Goal: Information Seeking & Learning: Learn about a topic

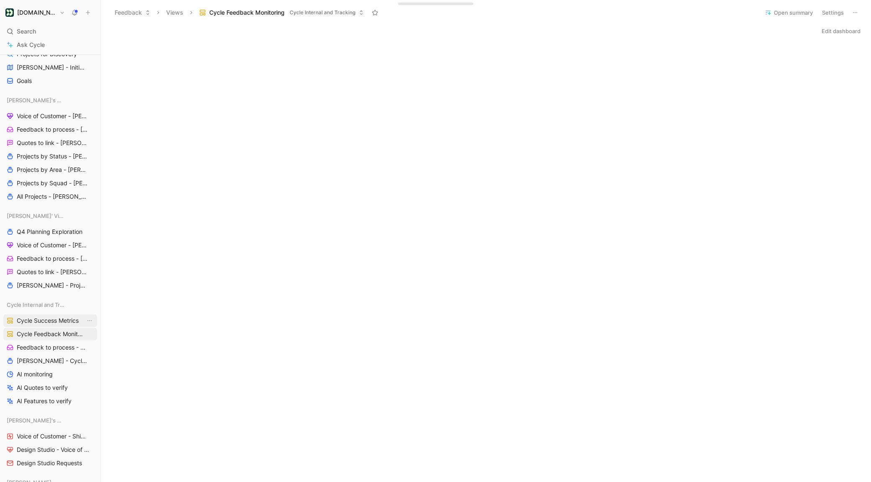
scroll to position [574, 0]
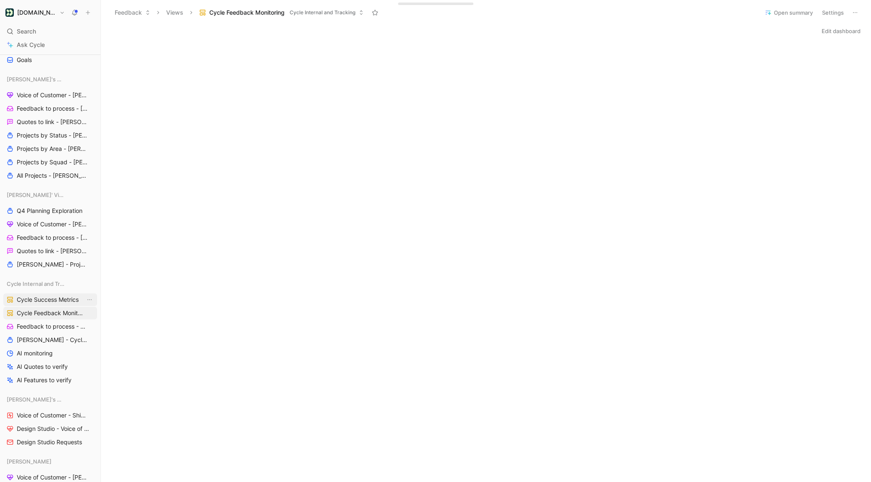
click at [53, 300] on span "Cycle Success Metrics" at bounding box center [48, 299] width 62 height 8
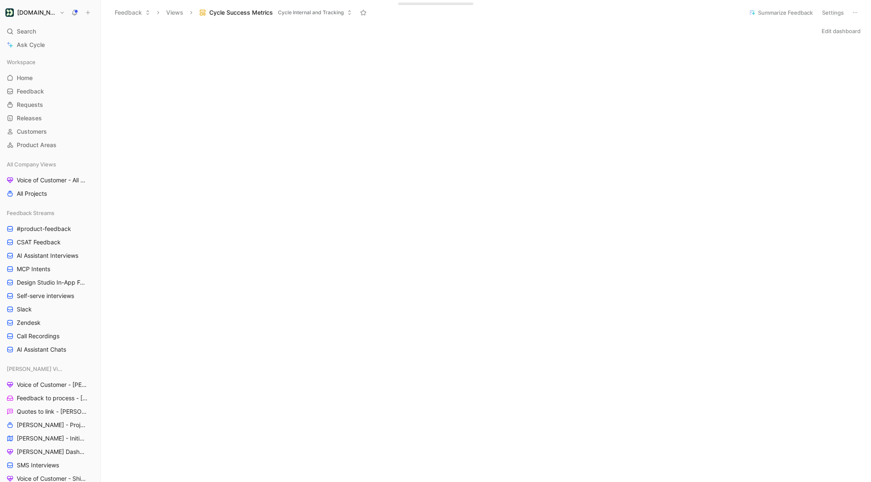
click at [819, 34] on button "Edit dashboard" at bounding box center [841, 31] width 46 height 12
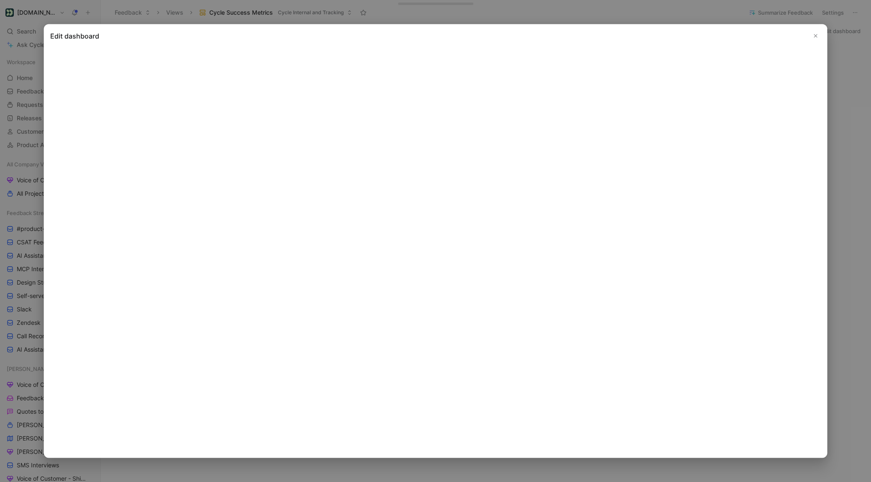
click at [815, 35] on icon "Close" at bounding box center [816, 36] width 6 height 6
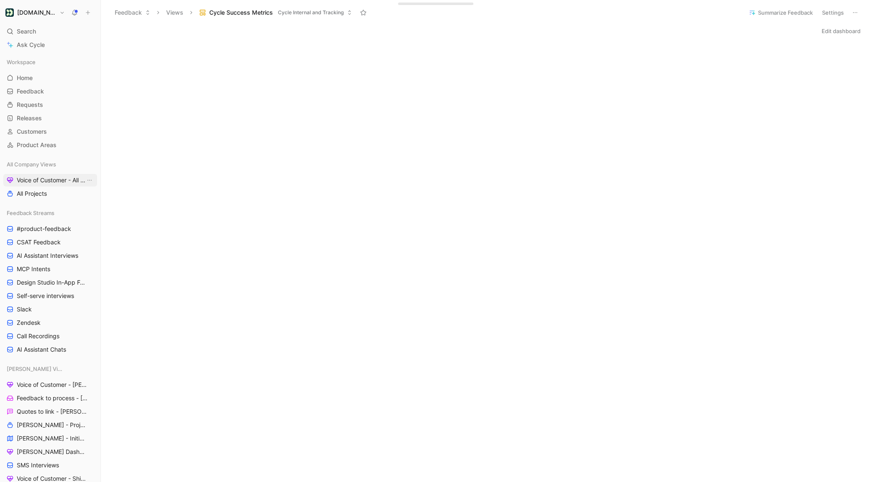
click at [32, 182] on span "Voice of Customer - All Areas" at bounding box center [51, 180] width 69 height 8
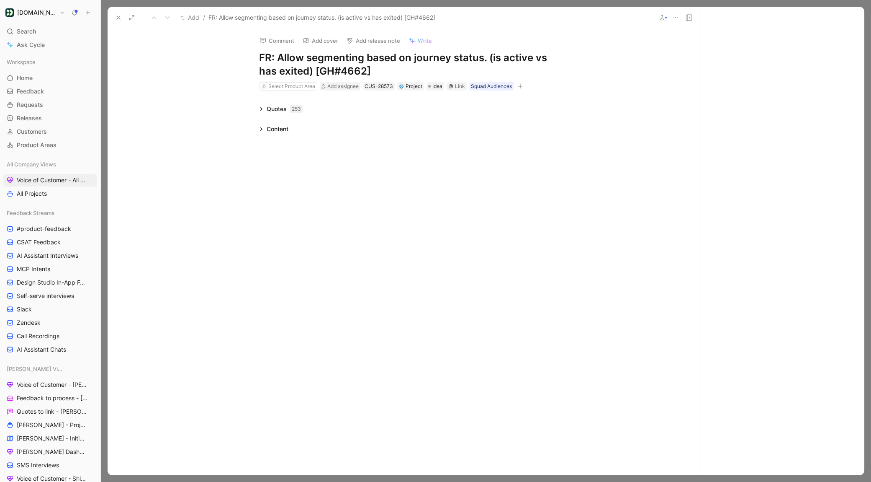
click at [276, 57] on h1 "FR: Allow segmenting based on journey status. (is active vs has exited) [GH#466…" at bounding box center [404, 64] width 290 height 27
drag, startPoint x: 277, startPoint y: 57, endPoint x: 208, endPoint y: 57, distance: 69.1
click at [210, 57] on div "Comment Add cover Add release note Write FR: Allow segmenting based on journey …" at bounding box center [404, 252] width 592 height 446
click at [182, 56] on div "Comment Add cover Add release note Write Allow segmenting based on journey stat…" at bounding box center [404, 252] width 592 height 446
click at [115, 16] on icon at bounding box center [118, 17] width 7 height 7
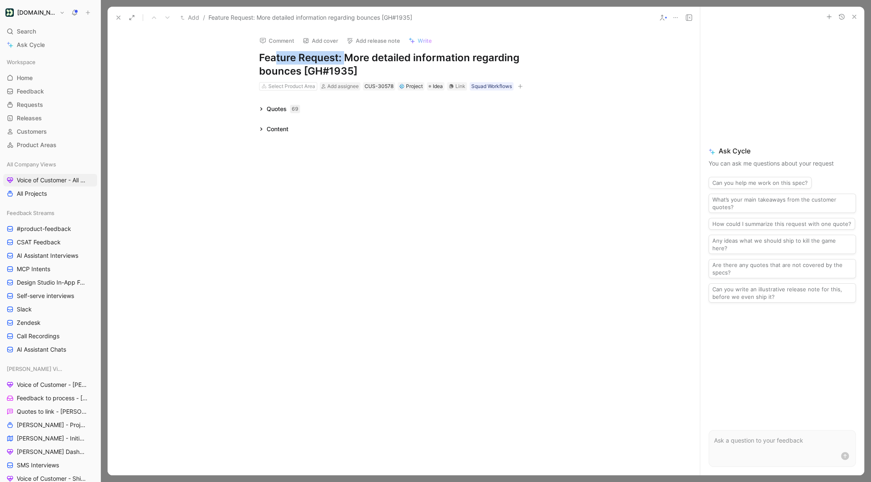
drag, startPoint x: 345, startPoint y: 57, endPoint x: 276, endPoint y: 57, distance: 69.1
click at [276, 57] on h1 "Feature Request: More detailed information regarding bounces [GH#1935]" at bounding box center [404, 64] width 290 height 27
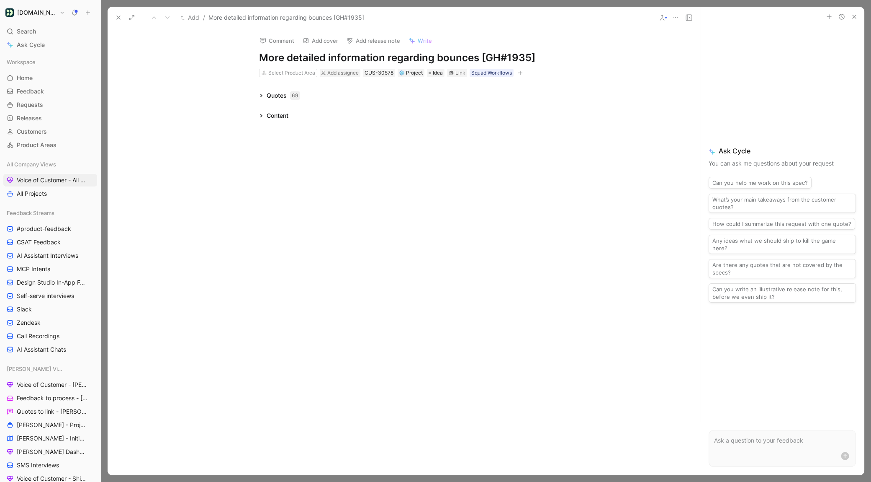
click at [263, 113] on icon at bounding box center [261, 115] width 4 height 4
click at [118, 18] on use at bounding box center [118, 17] width 3 height 3
click at [115, 15] on icon at bounding box center [118, 17] width 7 height 7
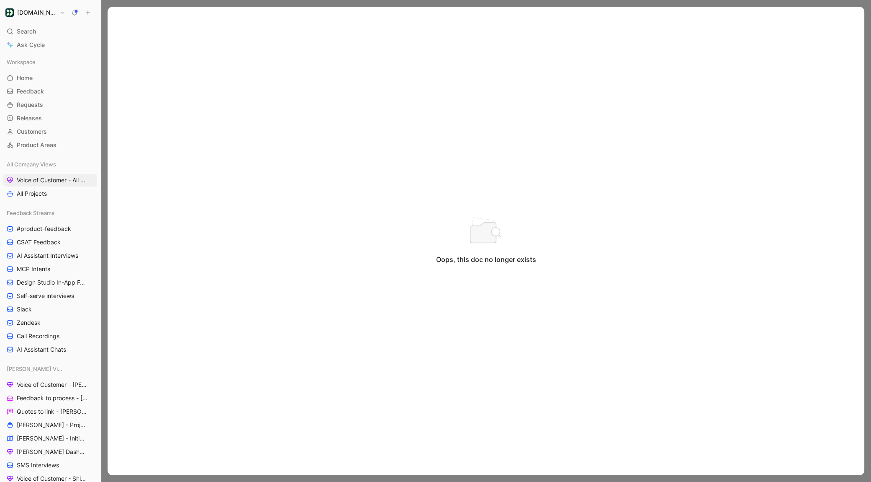
click at [121, 18] on div "Oops, this doc no longer exists" at bounding box center [486, 241] width 757 height 468
click at [115, 16] on div "Oops, this doc no longer exists" at bounding box center [486, 241] width 757 height 468
click at [111, 7] on div "Oops, this doc no longer exists" at bounding box center [486, 241] width 757 height 468
click at [106, 7] on div at bounding box center [486, 241] width 770 height 482
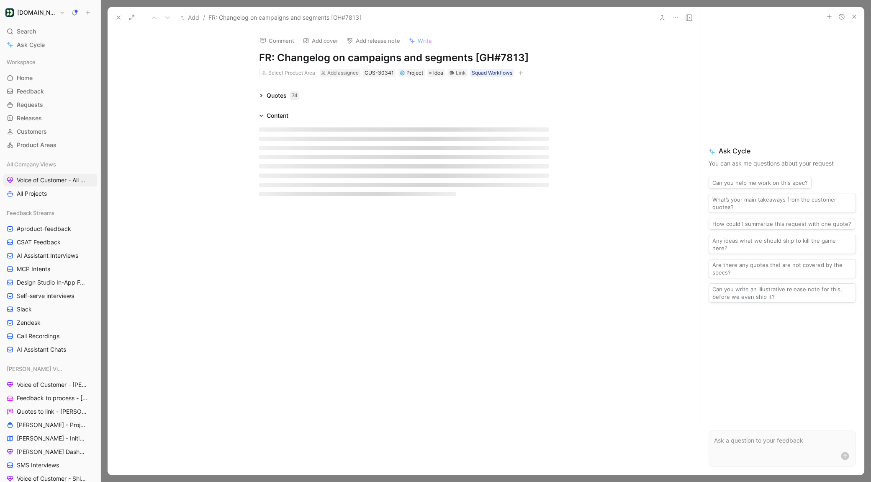
click at [276, 56] on h1 "FR: Changelog on campaigns and segments [GH#7813]" at bounding box center [404, 57] width 290 height 13
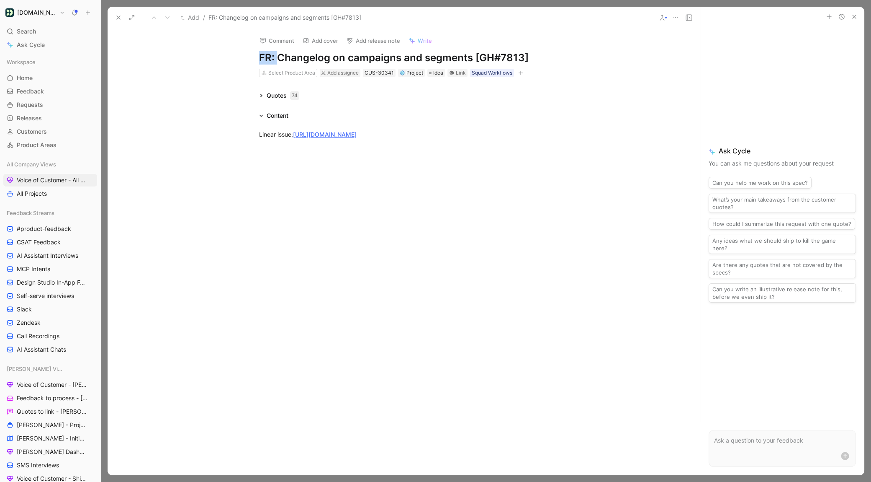
drag, startPoint x: 277, startPoint y: 56, endPoint x: 202, endPoint y: 56, distance: 75.4
click at [203, 56] on div "Comment Add cover Add release note Write FR: Changelog on campaigns and segment…" at bounding box center [404, 252] width 592 height 446
click at [664, 15] on icon at bounding box center [662, 17] width 7 height 7
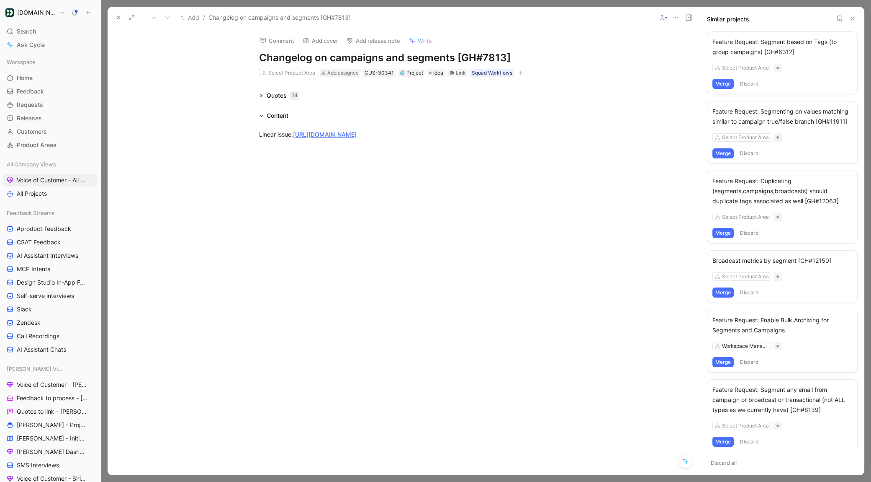
drag, startPoint x: 119, startPoint y: 15, endPoint x: 121, endPoint y: 24, distance: 9.1
click at [119, 15] on icon at bounding box center [118, 17] width 7 height 7
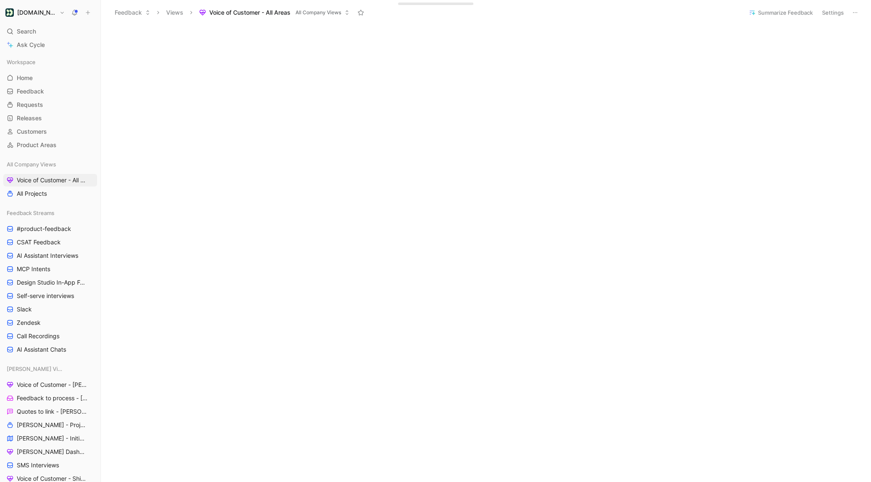
scroll to position [109, 0]
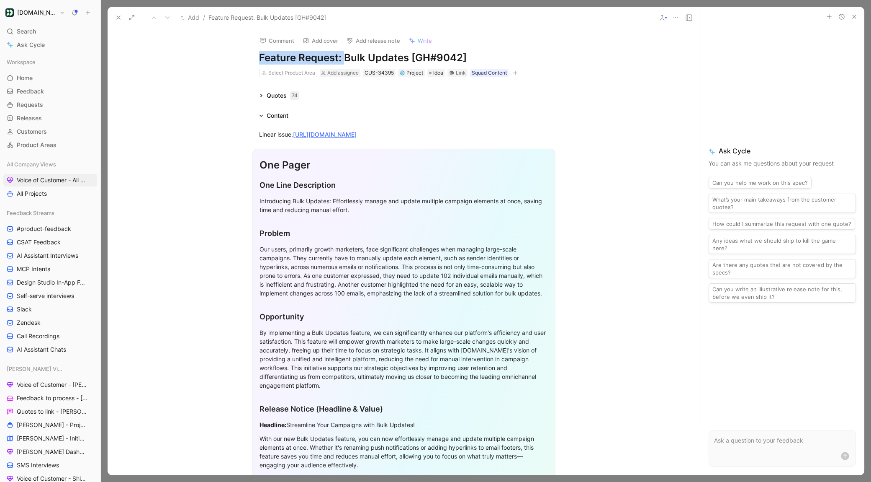
drag, startPoint x: 344, startPoint y: 57, endPoint x: 248, endPoint y: 57, distance: 95.9
click at [248, 57] on div "Comment Add cover Add release note Write Feature Request: Bulk Updates [GH#9042…" at bounding box center [404, 53] width 322 height 49
click at [115, 16] on icon at bounding box center [118, 17] width 7 height 7
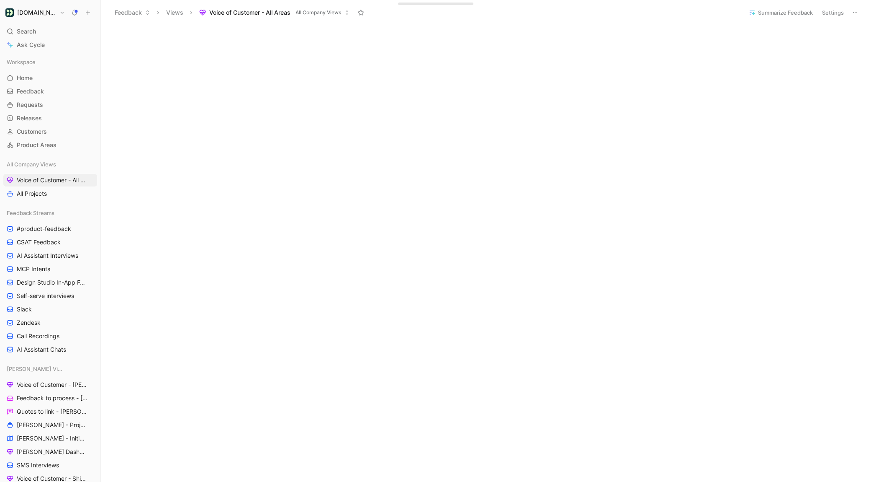
scroll to position [131, 0]
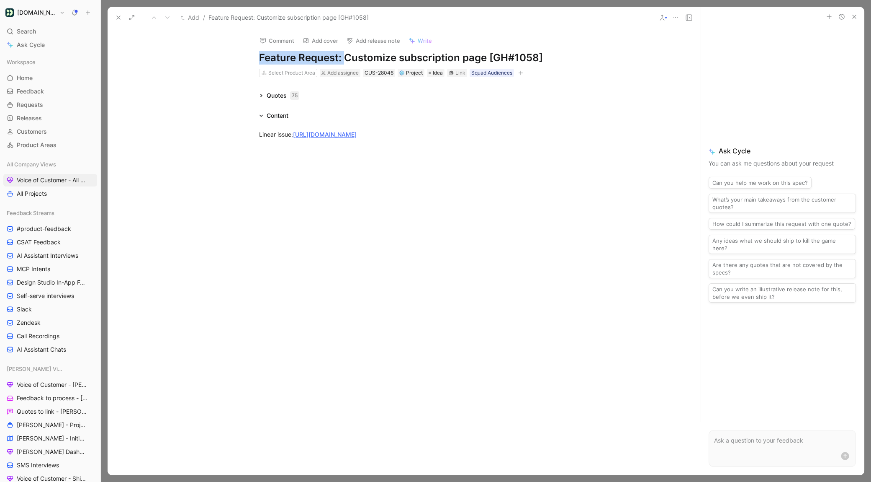
drag, startPoint x: 347, startPoint y: 59, endPoint x: 194, endPoint y: 58, distance: 152.4
click at [194, 58] on div "Comment Add cover Add release note Write Feature Request: Customize subscriptio…" at bounding box center [404, 252] width 592 height 446
click at [130, 69] on div "Comment Add cover Add release note Write Customize subscription page [GH#1058] …" at bounding box center [404, 252] width 592 height 446
click at [120, 16] on icon at bounding box center [118, 17] width 7 height 7
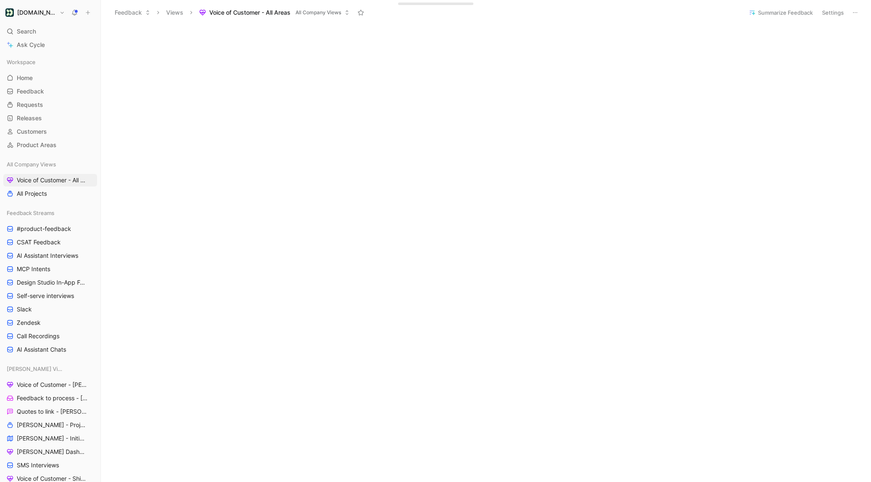
scroll to position [174, 0]
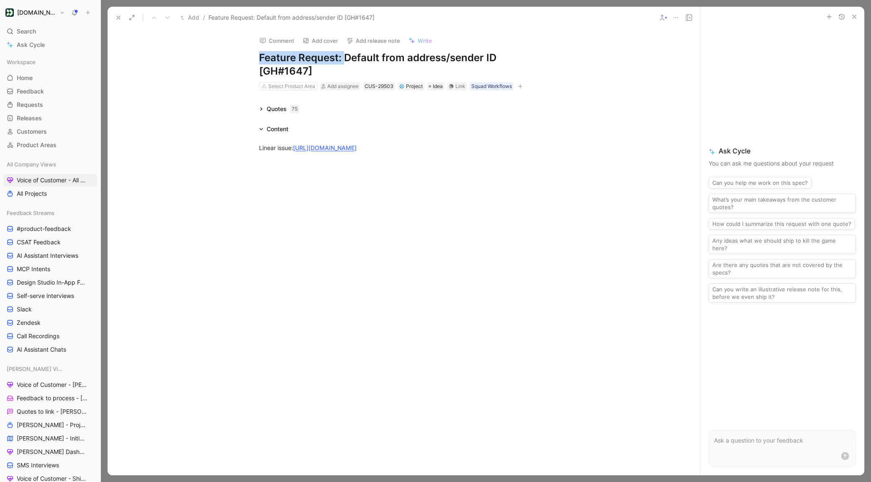
drag, startPoint x: 345, startPoint y: 56, endPoint x: 220, endPoint y: 58, distance: 124.4
click at [220, 58] on div "Comment Add cover Add release note Write Feature Request: Default from address/…" at bounding box center [404, 252] width 592 height 446
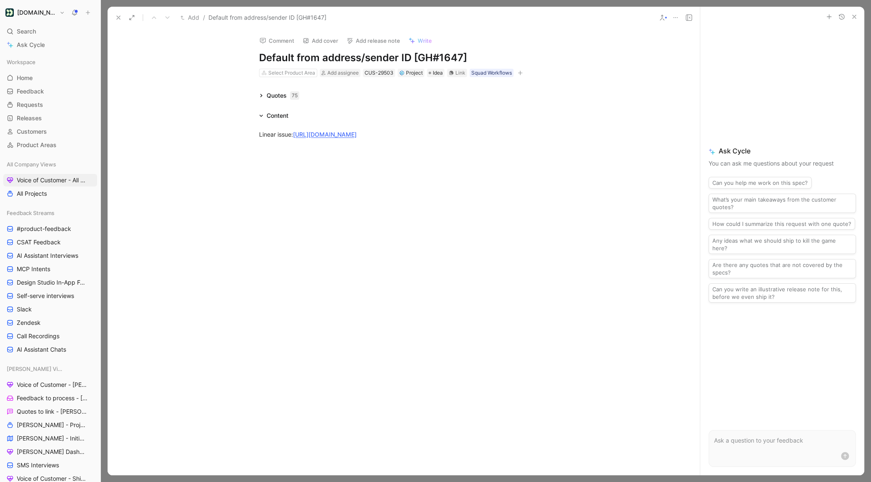
click at [147, 73] on div "Comment Add cover Add release note Write Default from address/sender ID [GH#164…" at bounding box center [404, 252] width 592 height 446
click at [118, 17] on use at bounding box center [118, 17] width 3 height 3
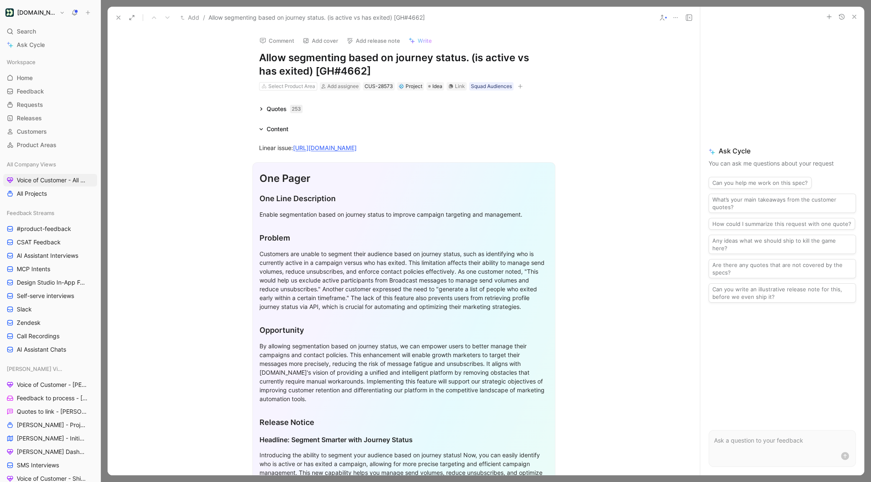
click at [117, 15] on icon at bounding box center [118, 17] width 7 height 7
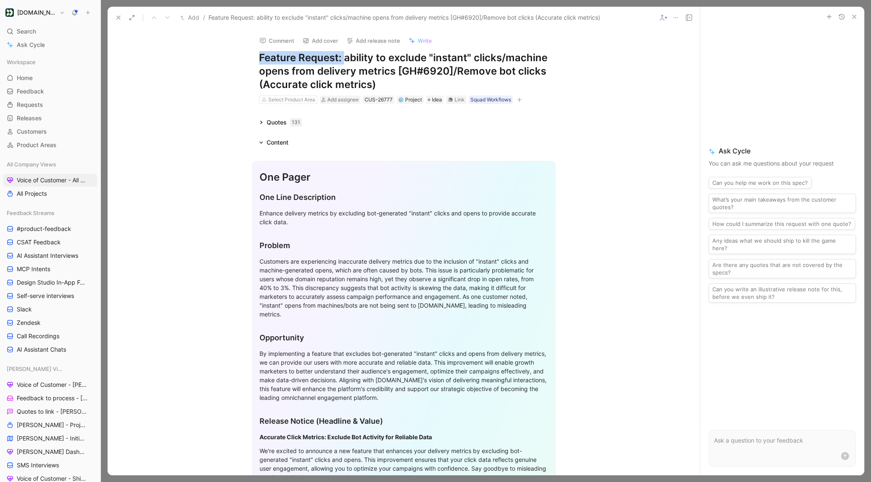
drag, startPoint x: 344, startPoint y: 58, endPoint x: 217, endPoint y: 57, distance: 127.3
click at [217, 57] on div "Comment Add cover Add release note Write Feature Request: ability to exclude "i…" at bounding box center [404, 252] width 592 height 446
click at [226, 77] on div "Comment Add cover Add release note Write Ability to exclude "instant" clicks/ma…" at bounding box center [404, 252] width 592 height 446
click at [119, 17] on icon at bounding box center [118, 17] width 7 height 7
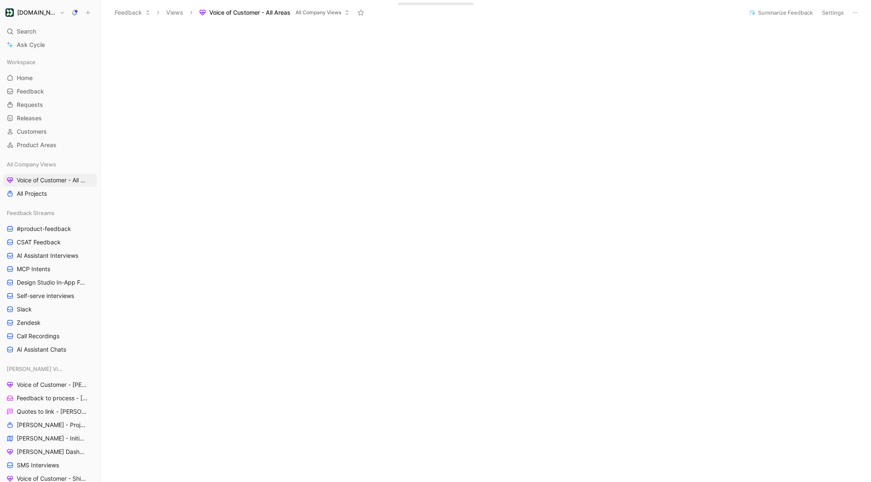
scroll to position [579, 0]
